Goal: Information Seeking & Learning: Compare options

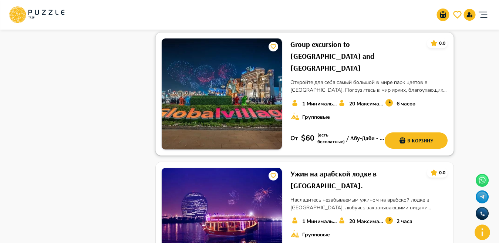
scroll to position [828, 0]
click at [241, 62] on img at bounding box center [221, 93] width 120 height 111
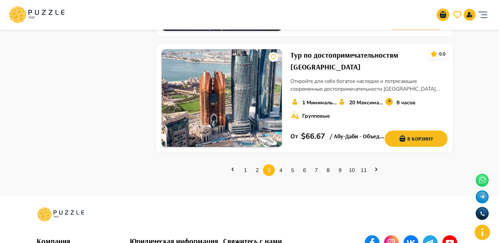
scroll to position [1062, 0]
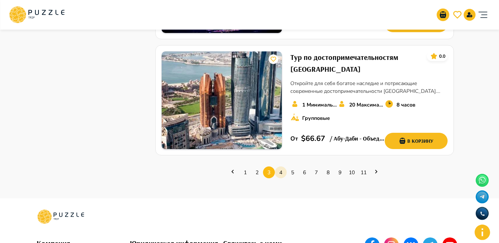
click at [284, 167] on link "4" at bounding box center [281, 172] width 12 height 11
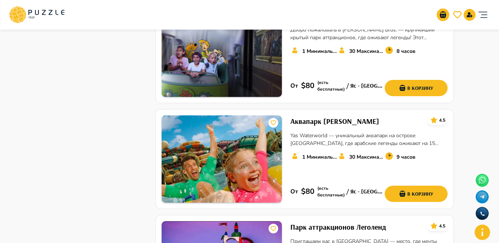
scroll to position [865, 0]
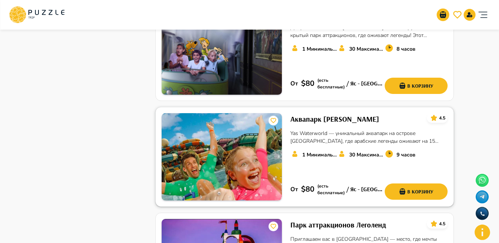
click at [329, 113] on h6 "Аквапарк Яс Уотерворлд" at bounding box center [334, 119] width 89 height 12
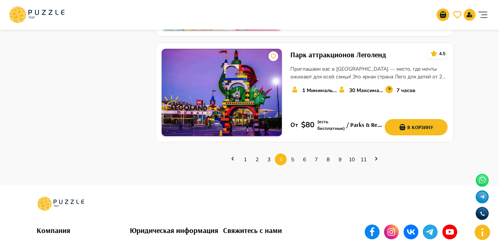
scroll to position [1059, 0]
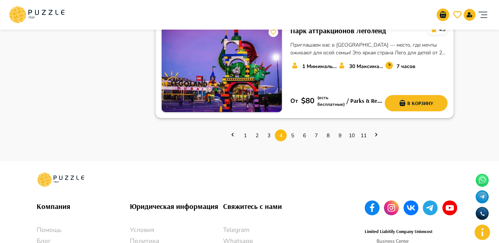
click at [237, 71] on img at bounding box center [221, 68] width 120 height 87
click at [299, 130] on link "6" at bounding box center [304, 135] width 12 height 11
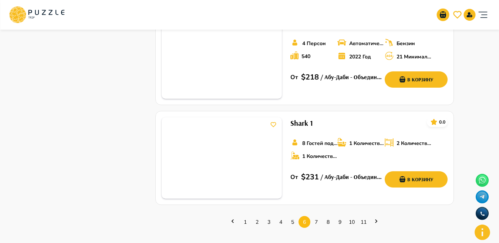
scroll to position [978, 0]
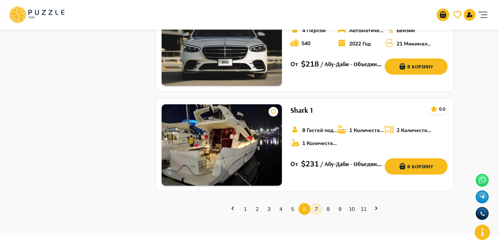
click at [316, 203] on link "7" at bounding box center [316, 208] width 12 height 11
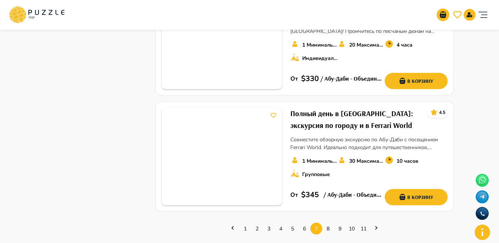
scroll to position [1004, 0]
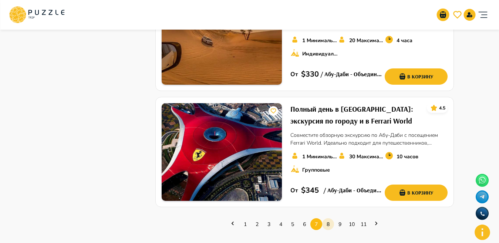
click at [325, 218] on link "8" at bounding box center [328, 223] width 12 height 11
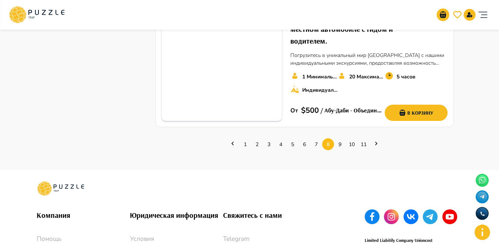
scroll to position [1034, 0]
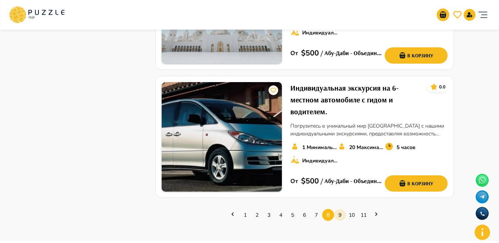
click at [342, 215] on link "9" at bounding box center [340, 214] width 12 height 11
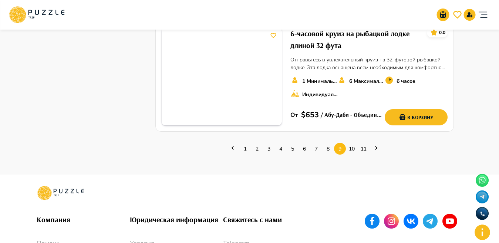
scroll to position [1169, 0]
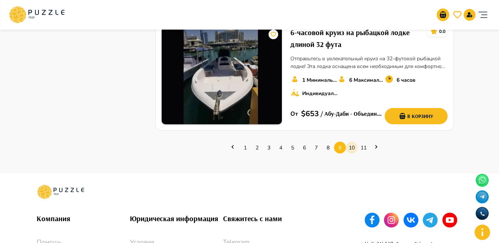
click at [353, 142] on link "10" at bounding box center [352, 147] width 12 height 11
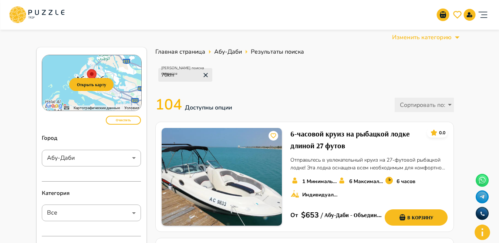
click at [354, 85] on div "Радиус поиска сервисов 70 km" at bounding box center [304, 75] width 298 height 28
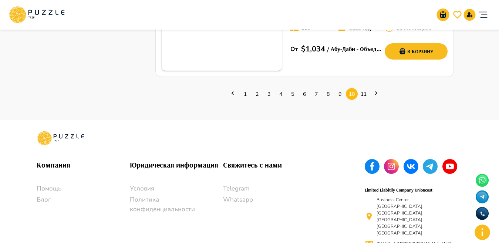
scroll to position [1121, 0]
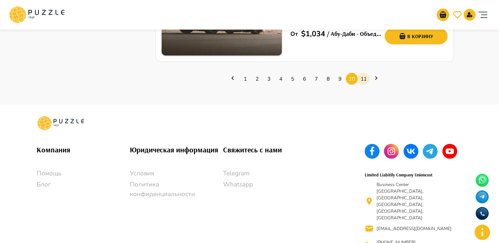
click at [364, 73] on link "11" at bounding box center [363, 78] width 12 height 11
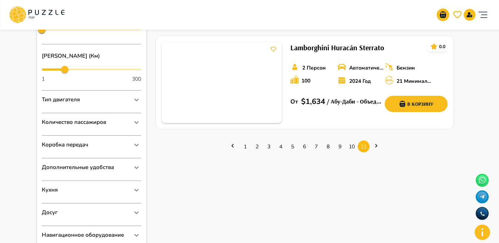
scroll to position [369, 0]
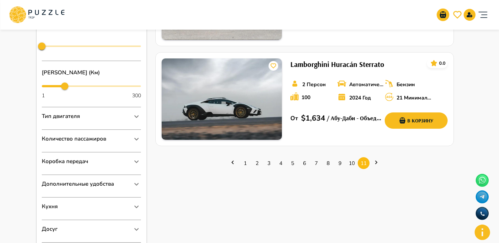
click at [377, 162] on icon "Next page" at bounding box center [375, 162] width 7 height 7
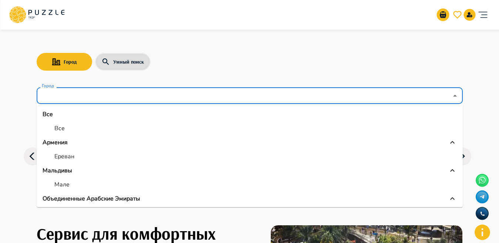
click at [88, 97] on input "Город" at bounding box center [244, 96] width 408 height 14
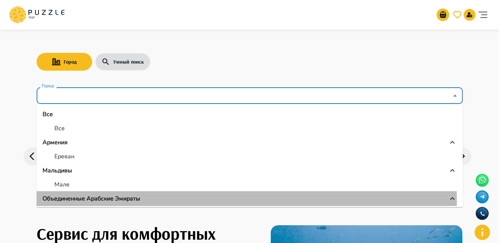
click at [125, 201] on p "Объединенные Арабские Эмираты" at bounding box center [91, 198] width 98 height 9
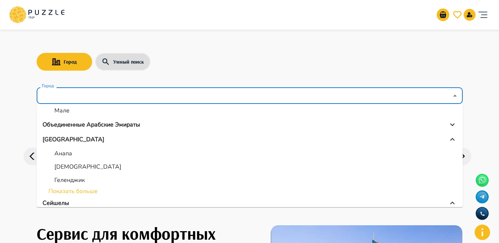
scroll to position [79, 0]
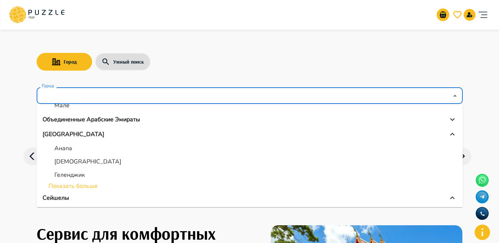
click at [95, 120] on p "Объединенные Арабские Эмираты" at bounding box center [91, 119] width 98 height 9
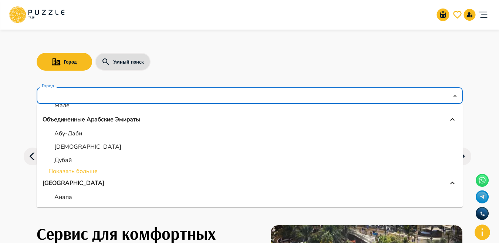
click at [65, 159] on p "Дубай" at bounding box center [62, 160] width 17 height 9
type input "*****"
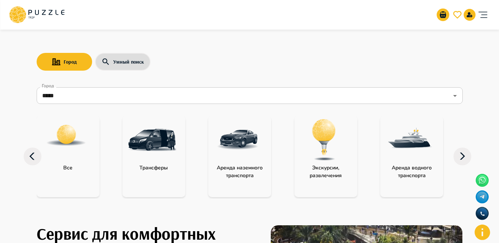
click at [463, 157] on icon at bounding box center [461, 156] width 5 height 7
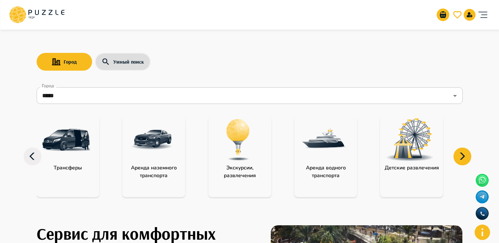
click at [463, 157] on icon at bounding box center [461, 156] width 5 height 7
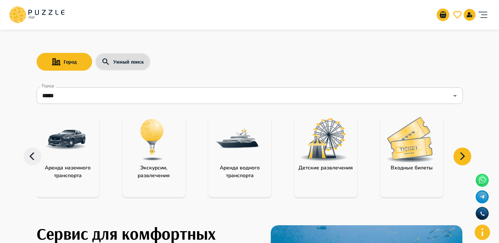
click at [338, 160] on img "category-children_activity" at bounding box center [324, 139] width 48 height 42
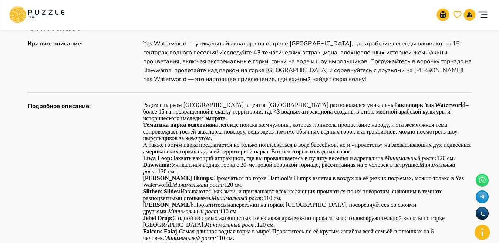
scroll to position [387, 0]
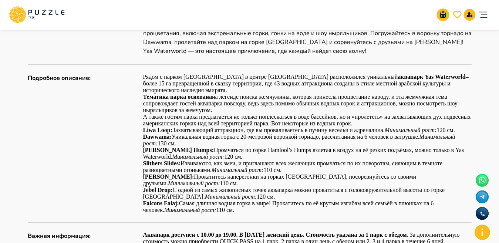
click at [287, 99] on p "Тематика парка основана на легенде поиска жемчужины, которая принесла процветан…" at bounding box center [307, 103] width 328 height 20
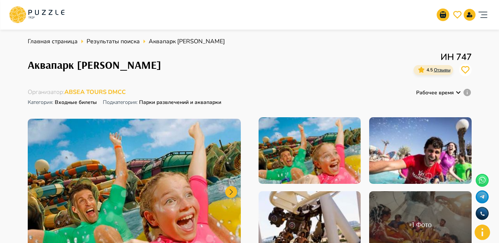
scroll to position [0, 0]
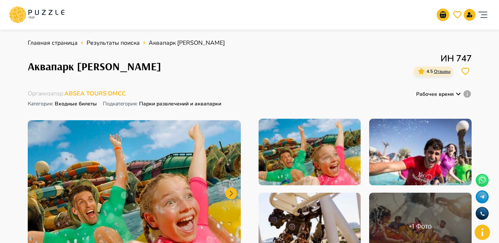
click at [223, 14] on div "Организаторам услуг Турагентствам Зарегистрироваться Войти USD *** RU **" at bounding box center [249, 15] width 481 height 24
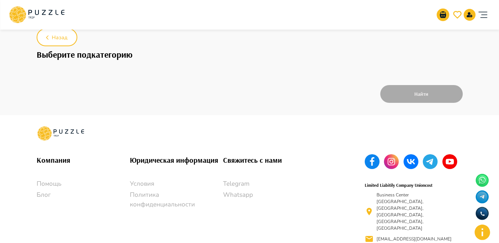
scroll to position [24, 0]
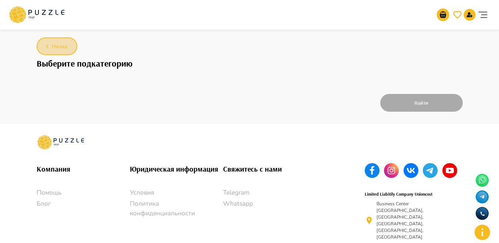
click at [49, 47] on icon "button" at bounding box center [46, 46] width 9 height 9
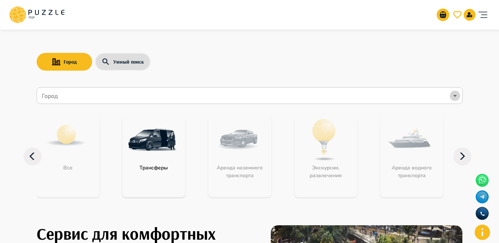
click at [455, 97] on icon "Open" at bounding box center [454, 95] width 9 height 9
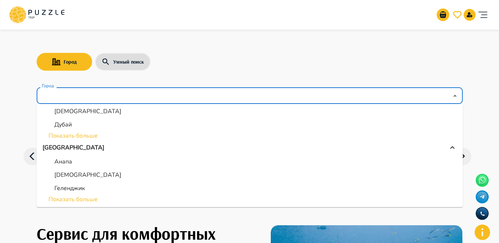
scroll to position [113, 0]
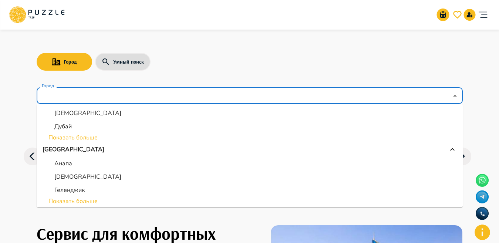
click at [76, 126] on li "Дубай" at bounding box center [250, 126] width 426 height 13
type input "*****"
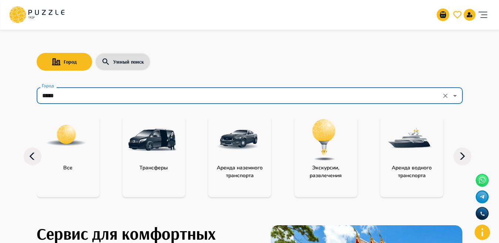
click at [330, 141] on img "category-activity" at bounding box center [324, 140] width 48 height 48
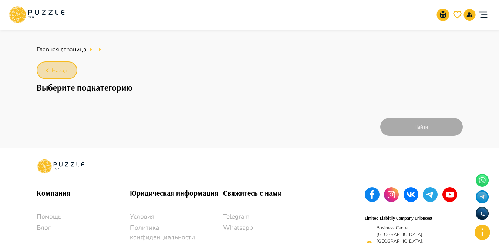
click at [50, 74] on icon "button" at bounding box center [46, 70] width 9 height 9
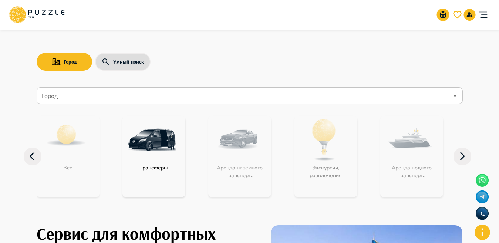
click at [62, 93] on input "Город" at bounding box center [244, 96] width 408 height 14
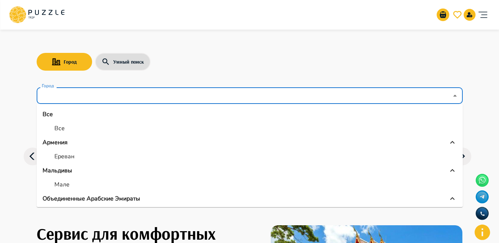
click at [105, 195] on p "Объединенные Арабские Эмираты" at bounding box center [91, 198] width 98 height 9
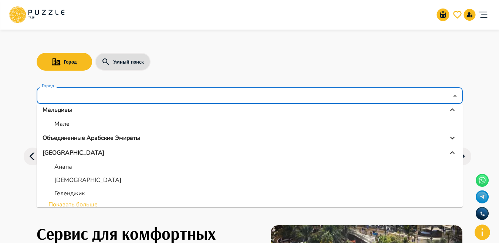
scroll to position [63, 0]
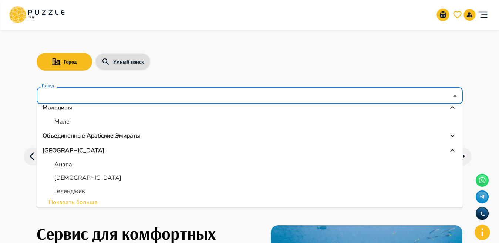
click at [142, 135] on div "Объединенные Арабские Эмираты" at bounding box center [249, 135] width 414 height 9
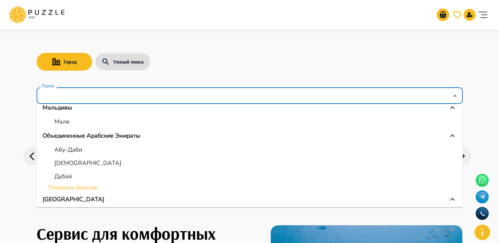
click at [62, 173] on p "Дубай" at bounding box center [62, 176] width 17 height 9
type input "*****"
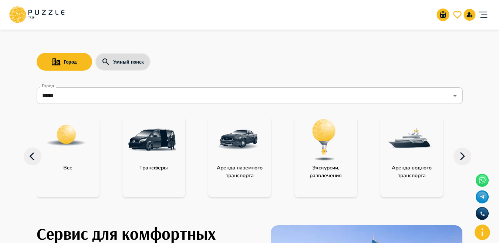
click at [320, 170] on p "Экскурсии, развлечения" at bounding box center [325, 172] width 63 height 16
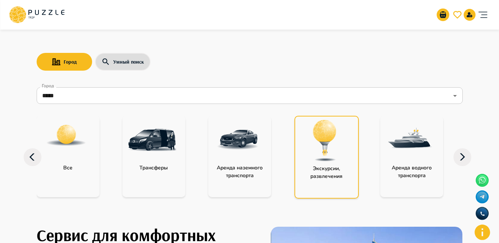
click at [320, 170] on p "Экскурсии, развлечения" at bounding box center [326, 172] width 63 height 16
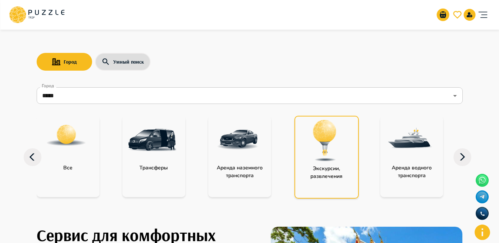
click at [320, 170] on p "Экскурсии, развлечения" at bounding box center [326, 172] width 63 height 16
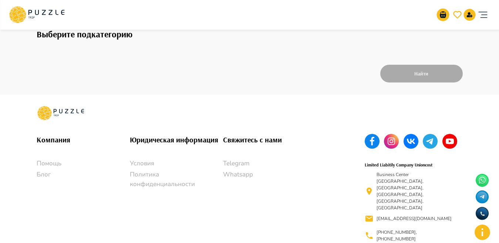
scroll to position [55, 0]
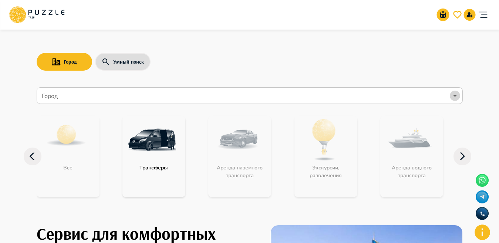
click at [452, 94] on icon "Open" at bounding box center [454, 95] width 9 height 9
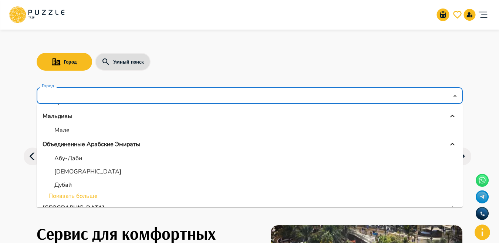
scroll to position [54, 0]
click at [68, 185] on p "Дубай" at bounding box center [62, 184] width 17 height 9
type input "*****"
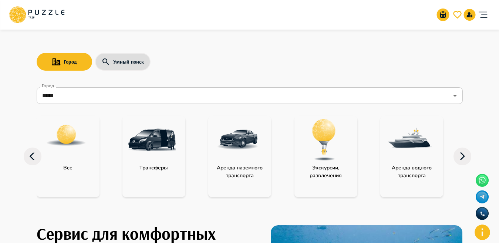
click at [71, 151] on img "category-all" at bounding box center [65, 135] width 41 height 41
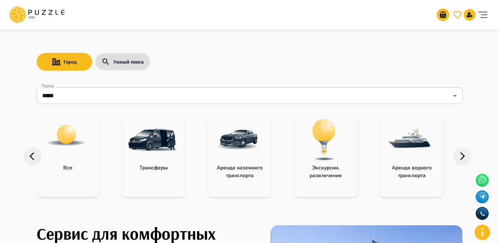
click at [71, 151] on img "category-all" at bounding box center [65, 135] width 41 height 41
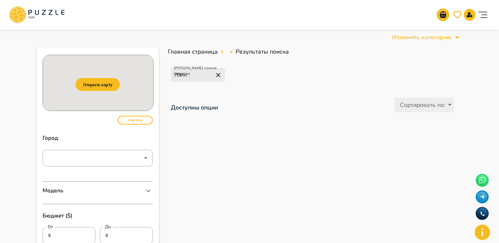
click at [216, 75] on icon at bounding box center [217, 74] width 7 height 7
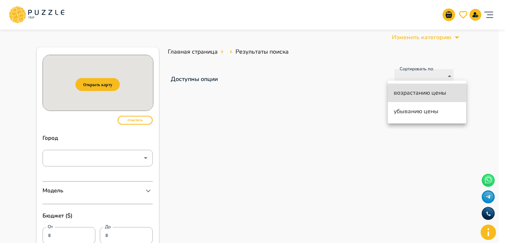
click at [238, 127] on div at bounding box center [252, 121] width 505 height 243
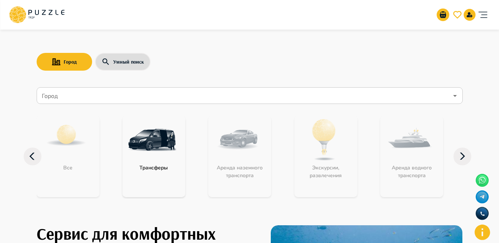
click at [456, 93] on icon "Open" at bounding box center [454, 95] width 9 height 9
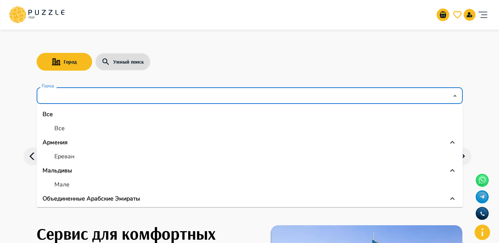
click at [125, 199] on p "Объединенные Арабские Эмираты" at bounding box center [91, 198] width 98 height 9
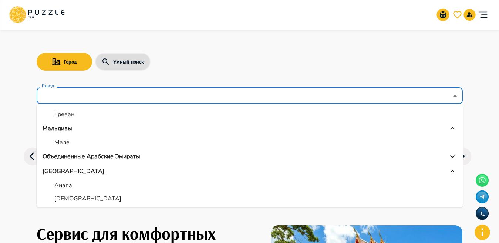
scroll to position [53, 0]
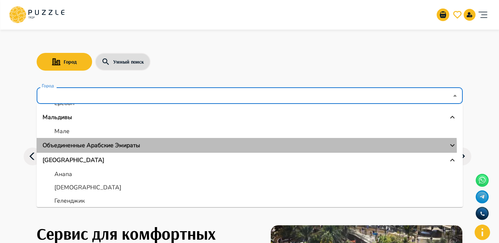
click at [106, 149] on p "Объединенные Арабские Эмираты" at bounding box center [91, 145] width 98 height 9
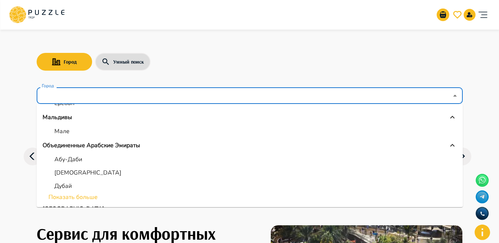
click at [65, 186] on p "Дубай" at bounding box center [62, 185] width 17 height 9
type input "*****"
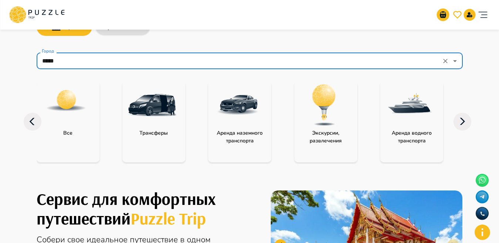
scroll to position [50, 0]
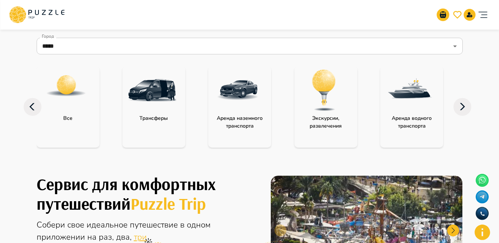
click at [325, 99] on img "category-activity" at bounding box center [324, 90] width 48 height 48
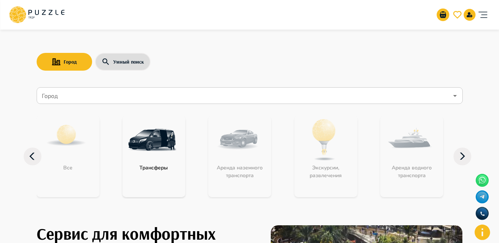
click at [170, 95] on input "Город" at bounding box center [244, 96] width 408 height 14
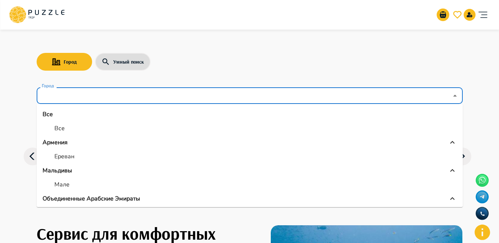
drag, startPoint x: 459, startPoint y: 124, endPoint x: 459, endPoint y: 130, distance: 5.9
click at [460, 135] on ul "Все Все Армения Ереван Мальдивы Мале Объединенные Арабские Эмираты [PERSON_NAME…" at bounding box center [250, 155] width 426 height 103
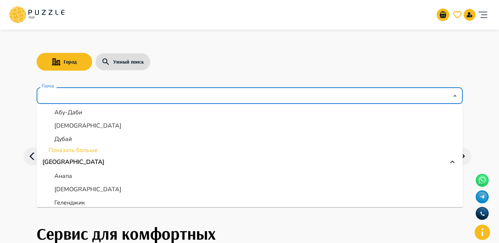
scroll to position [94, 0]
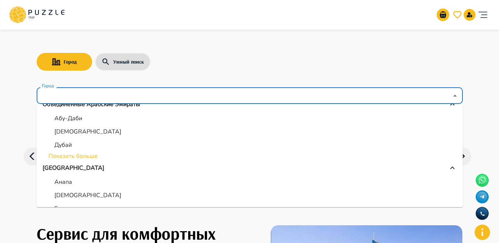
click at [65, 146] on p "Дубай" at bounding box center [62, 144] width 17 height 9
type input "*****"
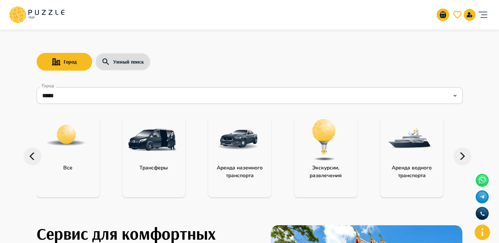
click at [232, 164] on p "Аренда наземного транспорта" at bounding box center [239, 172] width 63 height 16
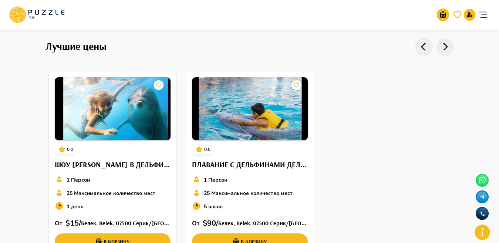
scroll to position [94, 0]
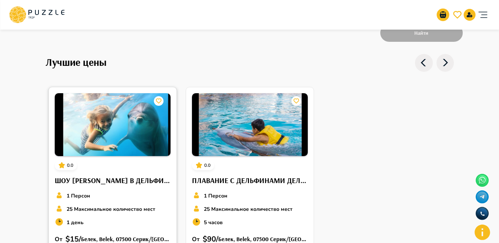
click at [89, 124] on img at bounding box center [113, 124] width 116 height 63
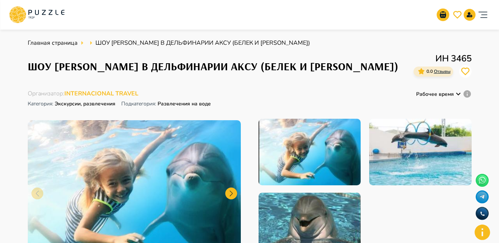
click at [151, 28] on div "Организаторам услуг Турагентствам Зарегистрироваться Войти USD *** RU **" at bounding box center [249, 15] width 481 height 30
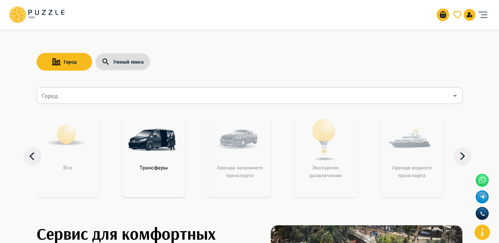
click at [457, 97] on icon "Open" at bounding box center [454, 95] width 9 height 9
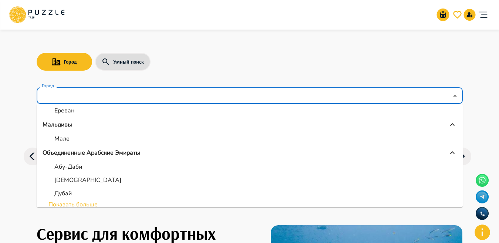
scroll to position [59, 0]
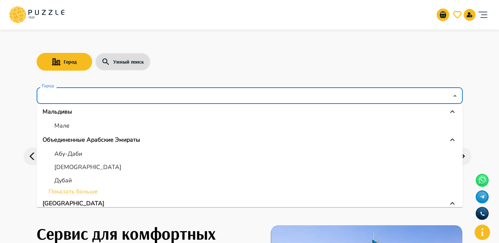
click at [60, 178] on p "Дубай" at bounding box center [62, 180] width 17 height 9
type input "*****"
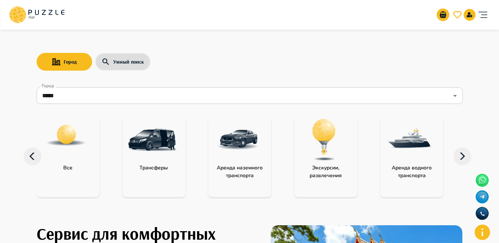
click at [392, 133] on img "category-water_transport" at bounding box center [409, 140] width 48 height 48
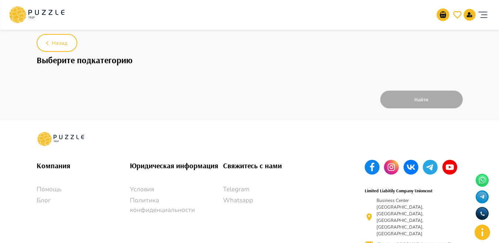
scroll to position [55, 0]
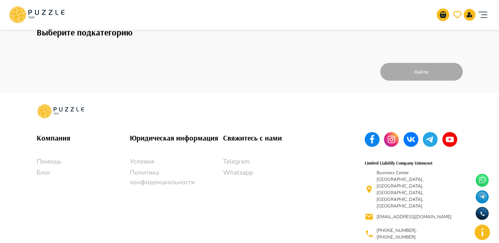
click at [414, 73] on div "Найти" at bounding box center [250, 71] width 426 height 21
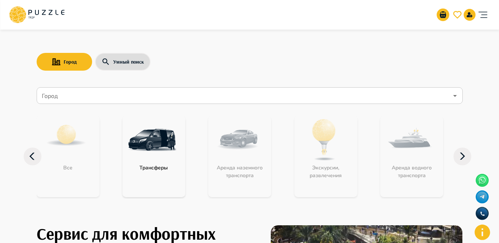
click at [454, 95] on icon "Open" at bounding box center [455, 96] width 4 height 2
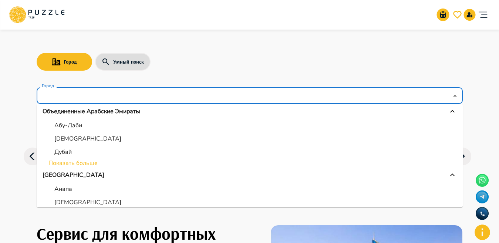
scroll to position [94, 0]
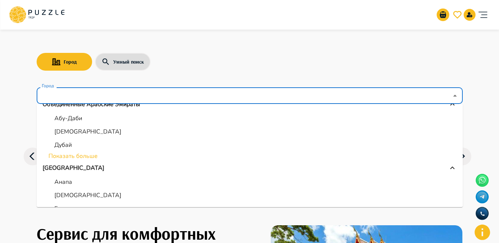
click at [123, 142] on li "Дубай" at bounding box center [250, 144] width 426 height 13
type input "*****"
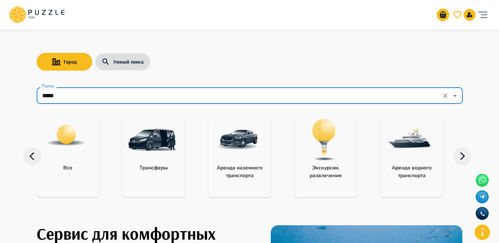
click at [414, 144] on img "category-water_transport" at bounding box center [409, 140] width 48 height 48
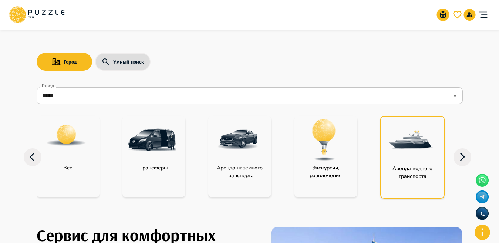
click at [414, 144] on img "category-water_transport" at bounding box center [410, 140] width 48 height 48
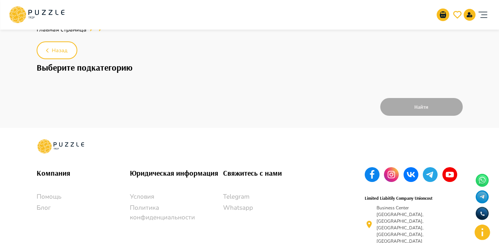
scroll to position [21, 0]
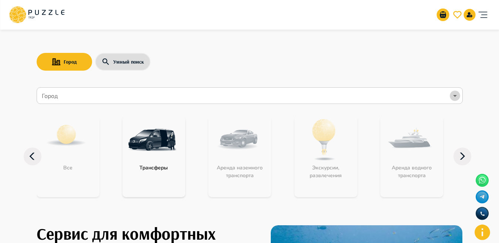
click at [455, 98] on icon "Open" at bounding box center [454, 95] width 9 height 9
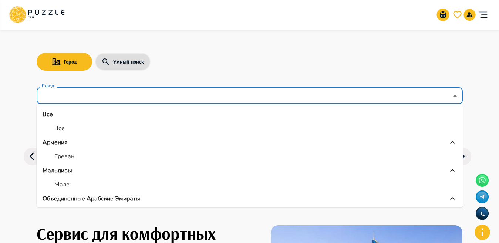
click at [135, 195] on p "Объединенные Арабские Эмираты" at bounding box center [91, 198] width 98 height 9
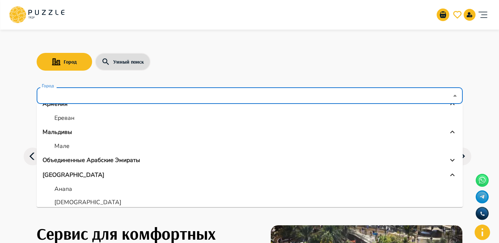
scroll to position [40, 0]
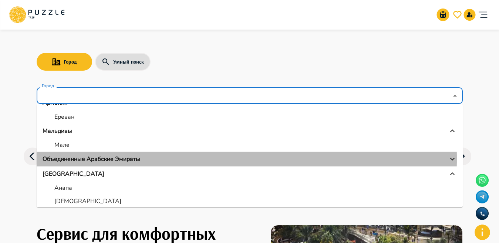
click at [165, 159] on div "Объединенные Арабские Эмираты" at bounding box center [249, 158] width 414 height 9
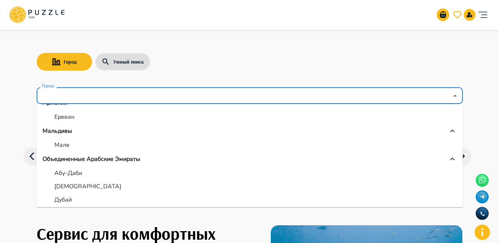
click at [77, 201] on li "Дубай" at bounding box center [250, 199] width 426 height 13
type input "*****"
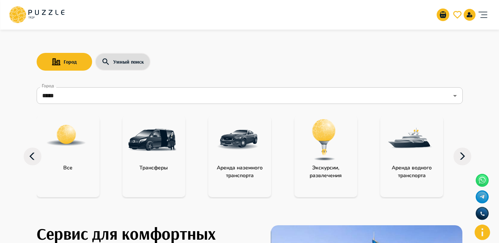
click at [258, 141] on img "category-landing_transport" at bounding box center [238, 140] width 48 height 48
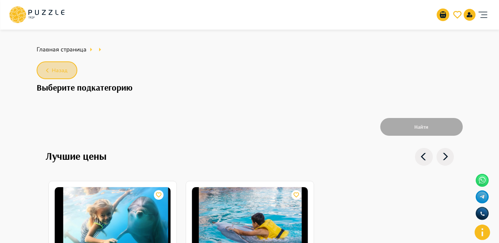
click at [45, 65] on button "Назад" at bounding box center [57, 70] width 41 height 18
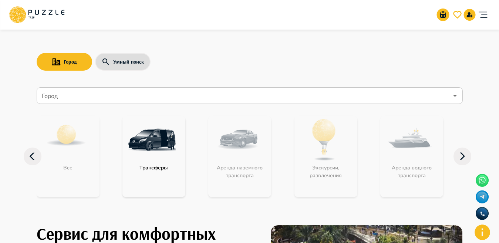
click at [271, 102] on input "Город" at bounding box center [244, 96] width 408 height 14
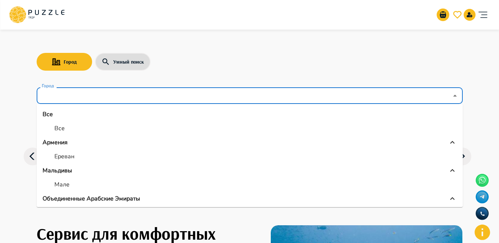
click at [105, 195] on p "Объединенные Арабские Эмираты" at bounding box center [91, 198] width 98 height 9
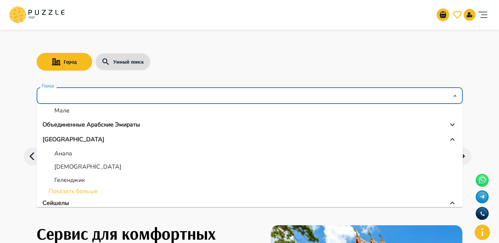
scroll to position [69, 0]
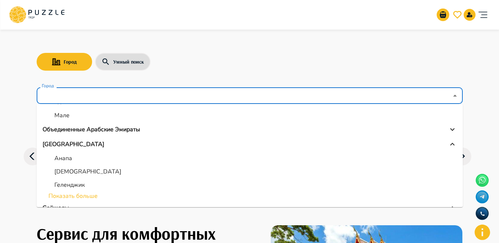
click at [116, 132] on p "Объединенные Арабские Эмираты" at bounding box center [91, 129] width 98 height 9
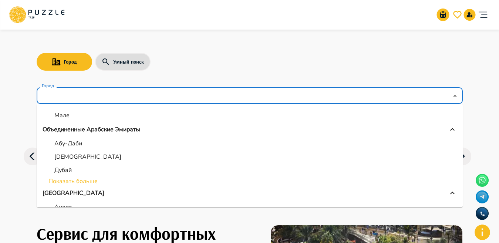
click at [71, 168] on p "Дубай" at bounding box center [62, 170] width 17 height 9
type input "*****"
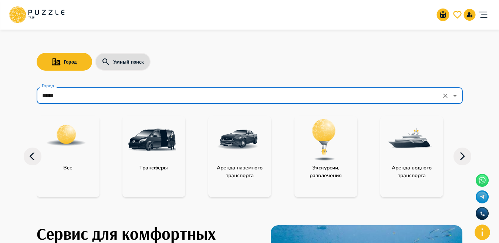
click at [319, 136] on img "category-activity" at bounding box center [324, 140] width 48 height 48
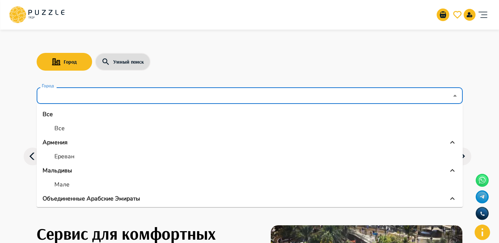
click at [109, 91] on input "Город" at bounding box center [244, 96] width 408 height 14
click at [94, 198] on p "Объединенные Арабские Эмираты" at bounding box center [91, 198] width 98 height 9
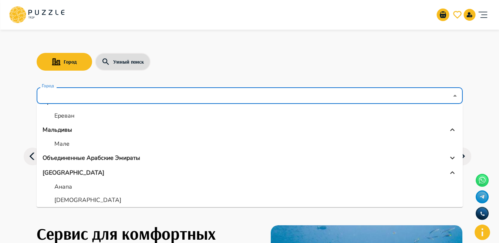
scroll to position [38, 0]
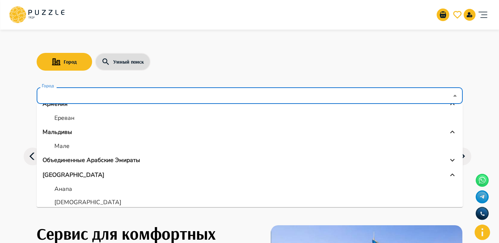
click at [149, 156] on div "Объединенные Арабские Эмираты" at bounding box center [249, 160] width 414 height 9
click at [53, 199] on div "Дубай" at bounding box center [56, 200] width 29 height 9
type input "*****"
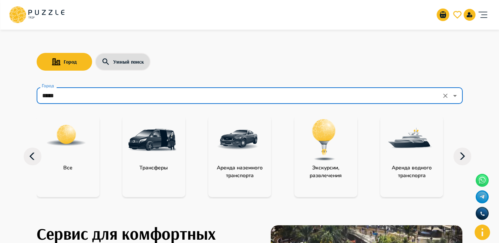
click at [287, 147] on div "Аренда наземного транспорта" at bounding box center [249, 156] width 82 height 81
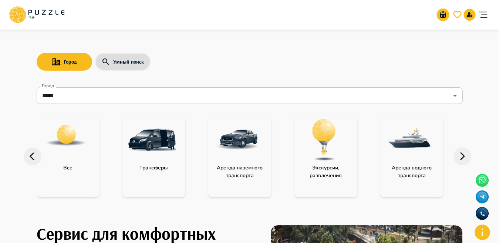
click at [319, 153] on img "category-activity" at bounding box center [324, 140] width 48 height 48
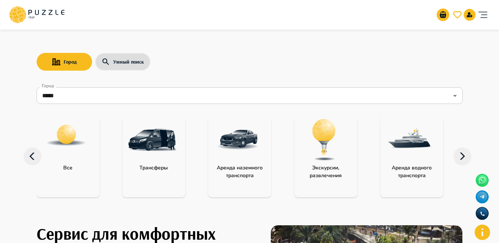
click at [319, 153] on img "category-activity" at bounding box center [324, 140] width 48 height 48
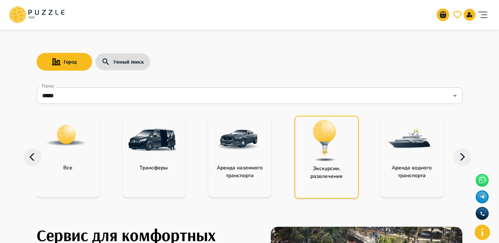
click at [319, 153] on img "category-activity" at bounding box center [324, 140] width 48 height 48
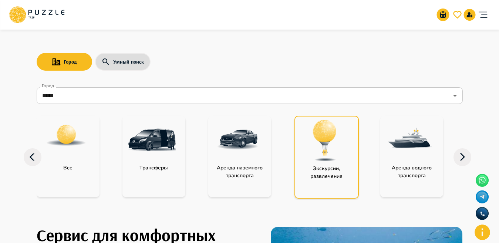
click at [319, 153] on img "category-activity" at bounding box center [324, 140] width 48 height 48
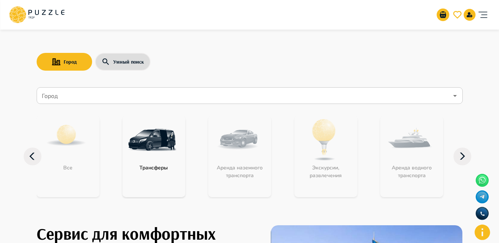
click at [456, 100] on button "Open" at bounding box center [454, 96] width 10 height 10
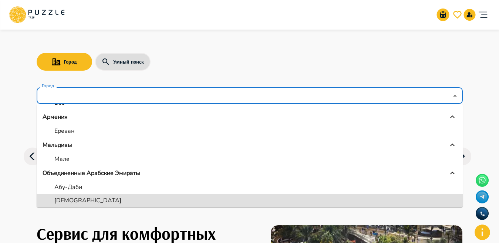
scroll to position [39, 0]
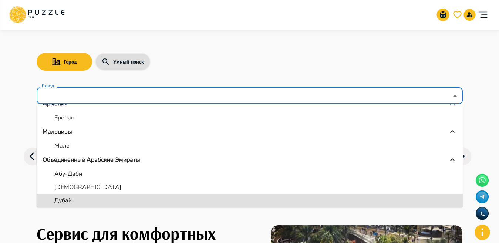
type input "*****"
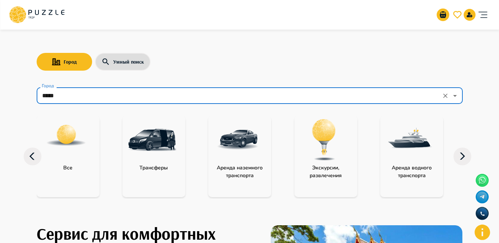
click at [319, 164] on p "Экскурсии, развлечения" at bounding box center [325, 172] width 63 height 16
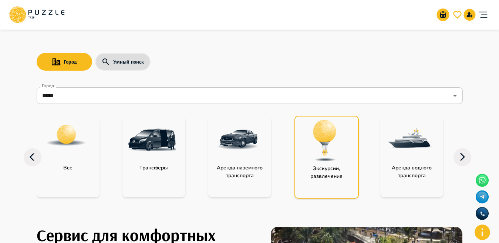
click at [319, 164] on p "Экскурсии, развлечения" at bounding box center [326, 172] width 63 height 16
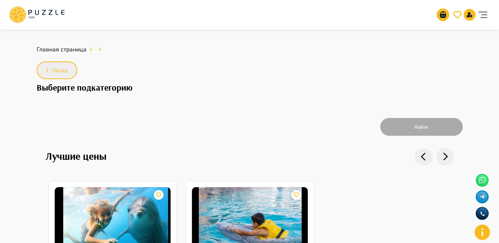
click at [50, 79] on button "Назад" at bounding box center [57, 70] width 41 height 18
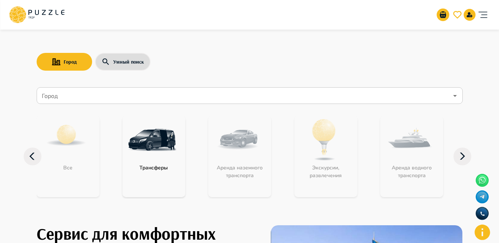
click at [67, 95] on input "Город" at bounding box center [244, 96] width 408 height 14
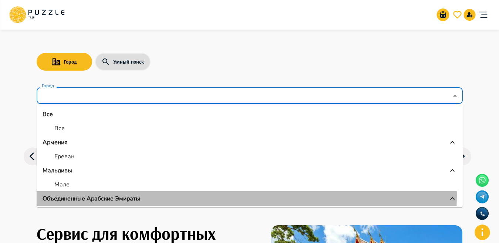
click at [132, 193] on li "Объединенные Арабские Эмираты" at bounding box center [250, 198] width 426 height 15
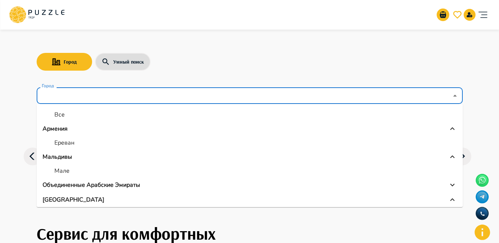
scroll to position [43, 0]
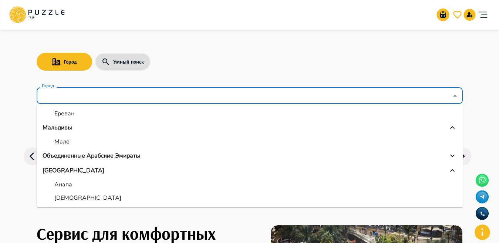
click at [96, 157] on p "Объединенные Арабские Эмираты" at bounding box center [91, 155] width 98 height 9
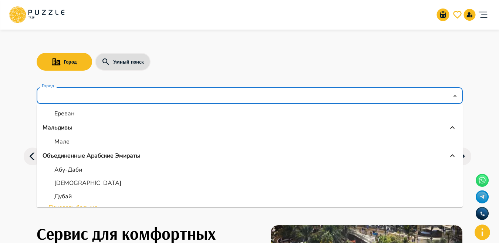
click at [78, 192] on li "Дубай" at bounding box center [250, 196] width 426 height 13
type input "*****"
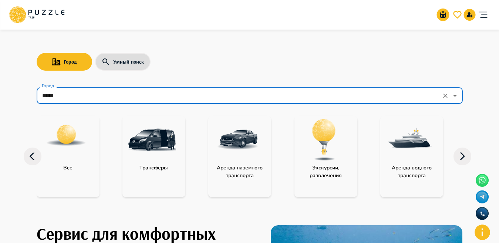
click at [330, 149] on img "category-activity" at bounding box center [324, 140] width 48 height 48
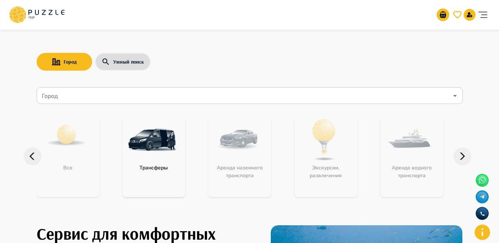
click at [135, 93] on input "Город" at bounding box center [244, 96] width 408 height 14
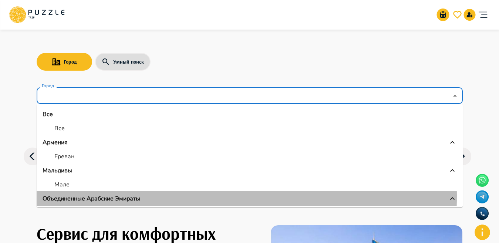
click at [110, 196] on p "Объединенные Арабские Эмираты" at bounding box center [91, 198] width 98 height 9
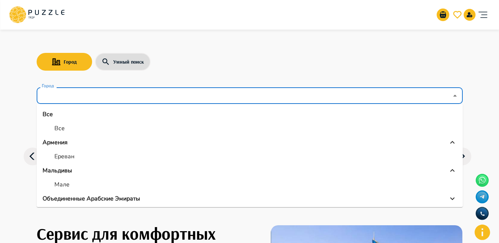
drag, startPoint x: 456, startPoint y: 127, endPoint x: 459, endPoint y: 139, distance: 12.4
click at [459, 139] on ul "Все Все Армения Ереван Мальдивы Мале Объединенные Арабские Эмираты Россия Анапа…" at bounding box center [250, 155] width 426 height 103
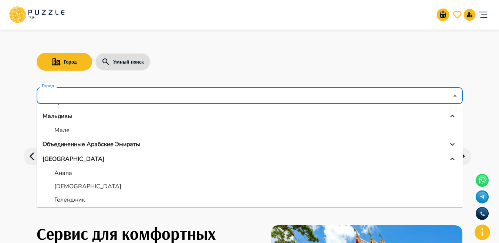
scroll to position [55, 0]
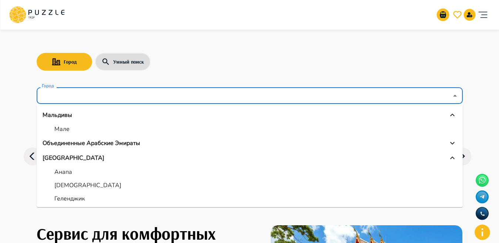
click at [95, 145] on p "Объединенные Арабские Эмираты" at bounding box center [91, 143] width 98 height 9
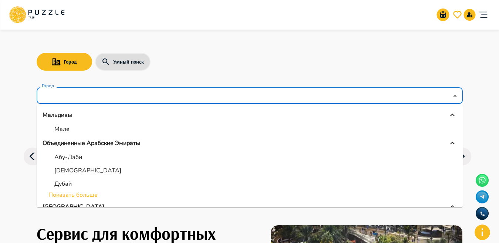
click at [61, 182] on p "Дубай" at bounding box center [62, 183] width 17 height 9
type input "*****"
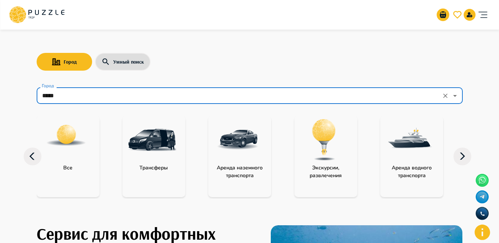
click at [341, 157] on img "category-activity" at bounding box center [324, 140] width 48 height 48
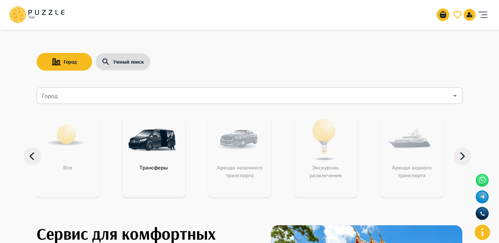
click at [64, 98] on input "Город" at bounding box center [244, 96] width 408 height 14
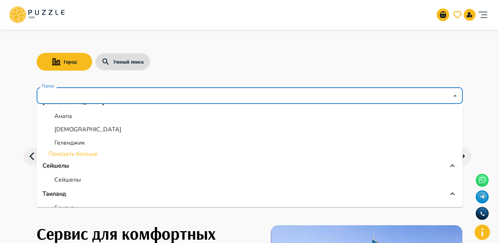
scroll to position [161, 0]
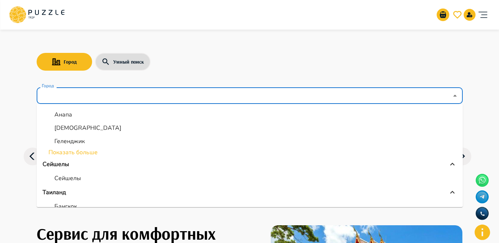
click at [74, 177] on p "Сейшелы" at bounding box center [67, 178] width 27 height 9
type input "*******"
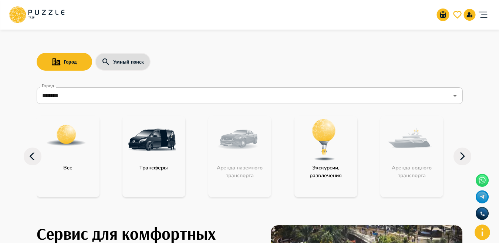
click at [331, 148] on img "category-activity" at bounding box center [324, 140] width 48 height 48
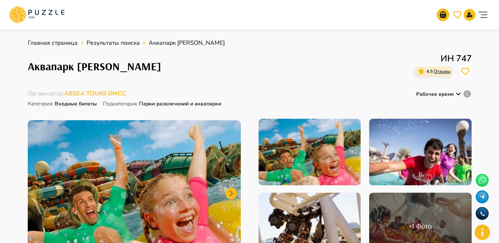
click at [233, 17] on div "Организаторам услуг Турагентствам Зарегистрироваться Войти USD *** RU **" at bounding box center [249, 15] width 481 height 24
click at [484, 18] on icon "account of current user" at bounding box center [482, 14] width 15 height 15
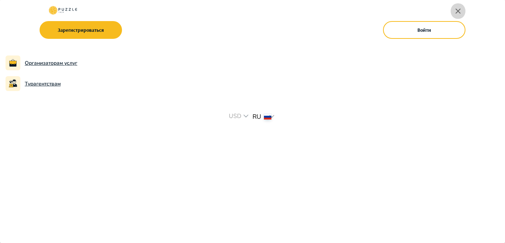
click at [459, 12] on icon "button" at bounding box center [457, 10] width 5 height 5
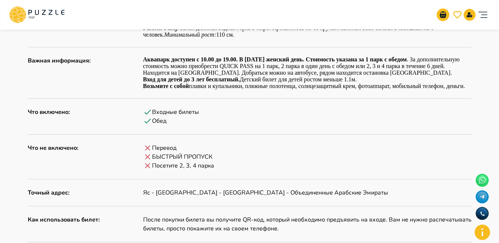
scroll to position [267, 0]
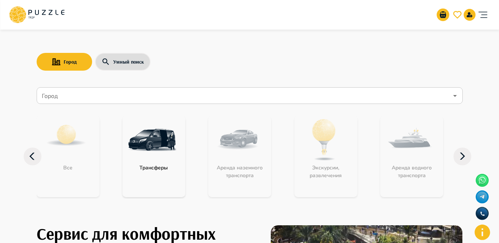
click at [147, 94] on input "Город" at bounding box center [244, 96] width 408 height 14
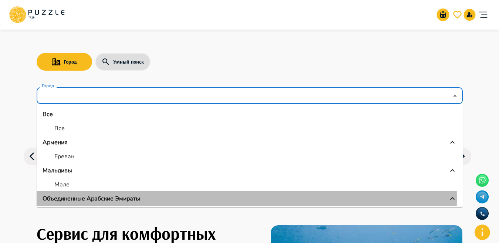
click at [101, 198] on p "Объединенные Арабские Эмираты" at bounding box center [91, 198] width 98 height 9
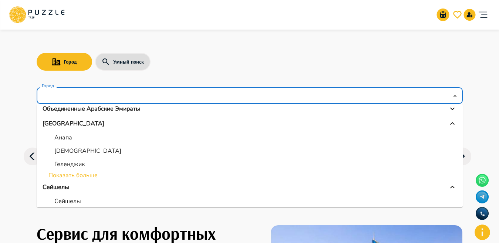
scroll to position [90, 0]
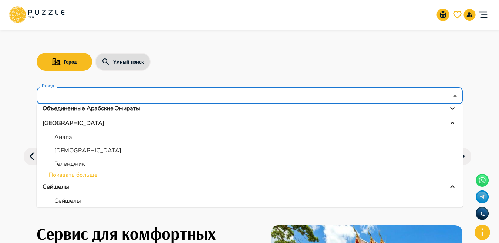
click at [102, 112] on p "Объединенные Арабские Эмираты" at bounding box center [91, 108] width 98 height 9
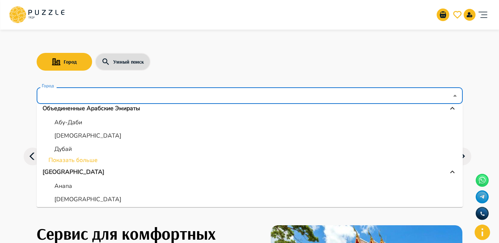
click at [70, 152] on p "Дубай" at bounding box center [62, 148] width 17 height 9
type input "*****"
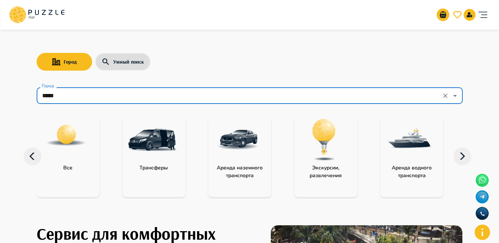
click at [413, 154] on img "category-water_transport" at bounding box center [409, 140] width 48 height 48
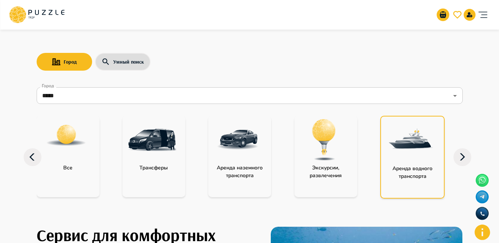
click at [412, 153] on img "category-water_transport" at bounding box center [410, 140] width 48 height 48
